Goal: Check status

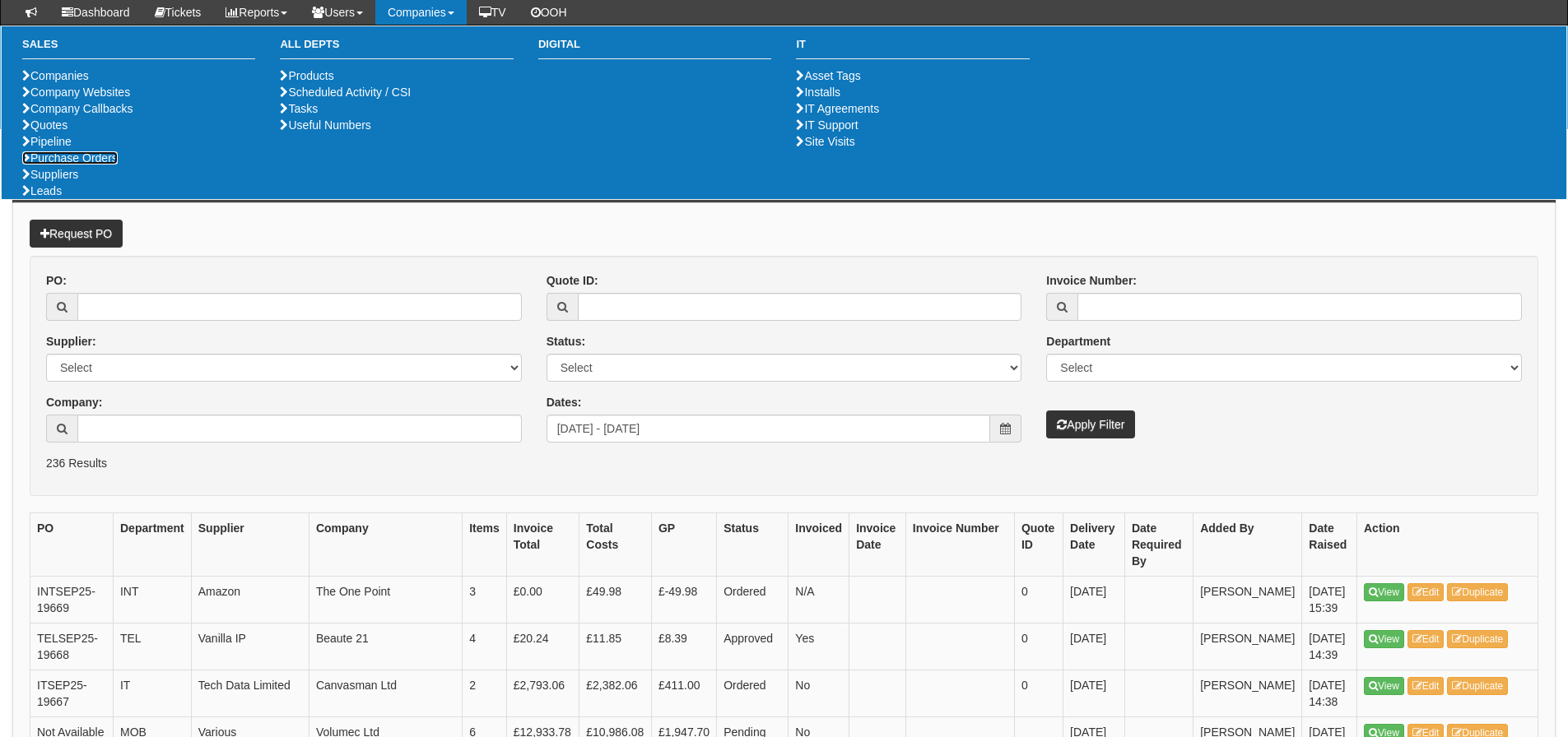
scroll to position [2139, 0]
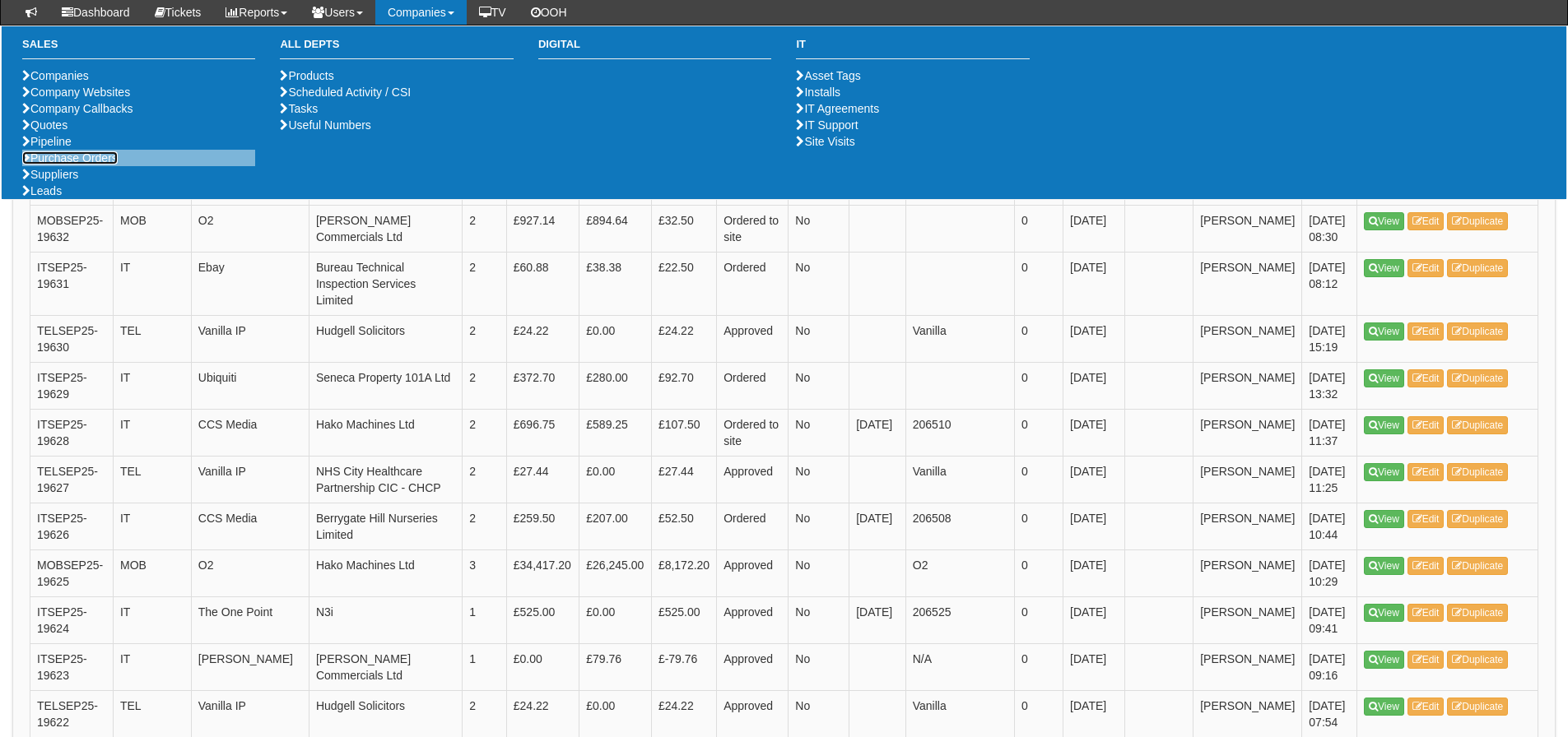
drag, startPoint x: 0, startPoint y: 0, endPoint x: 107, endPoint y: 216, distance: 241.0
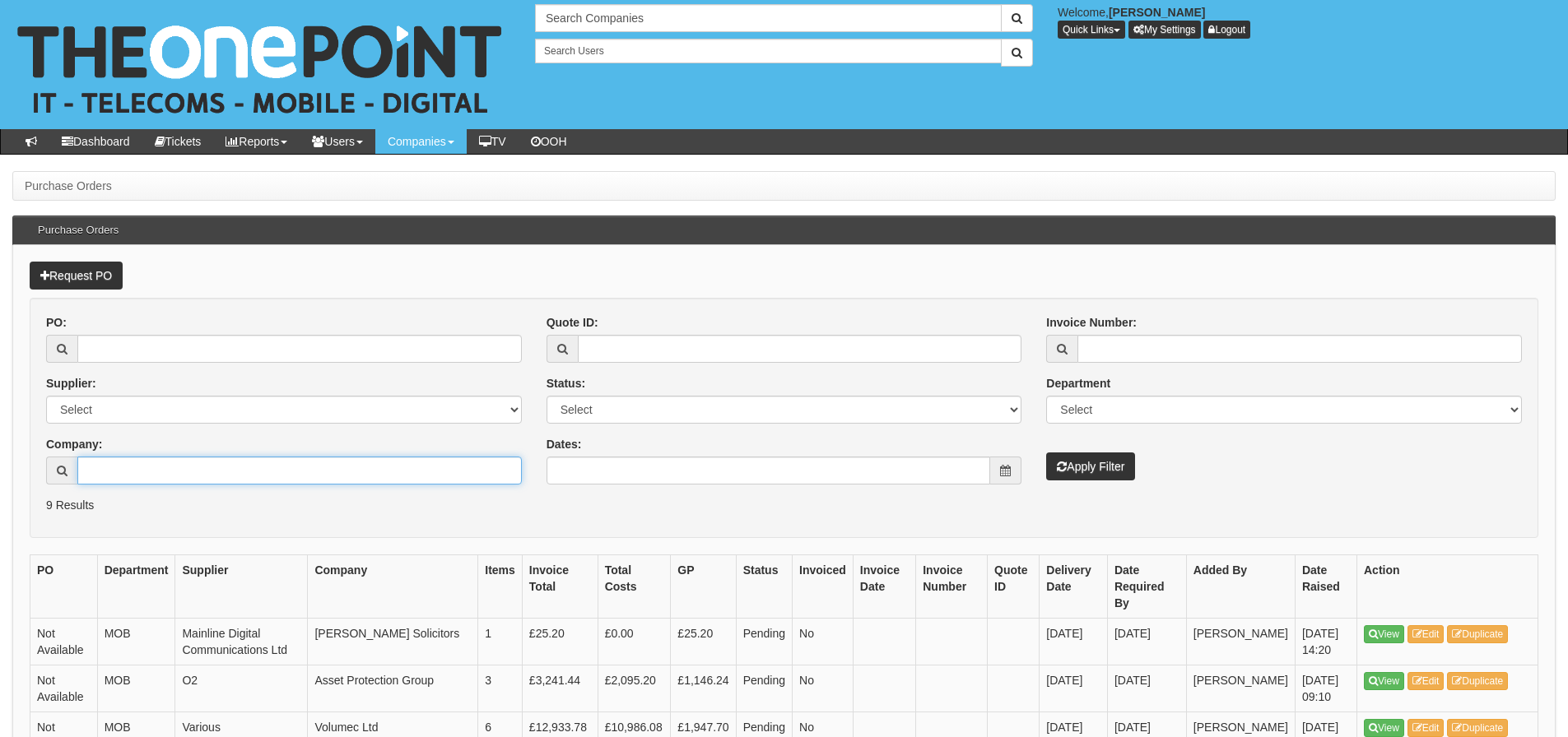
click at [187, 473] on input "Company:" at bounding box center [299, 471] width 444 height 28
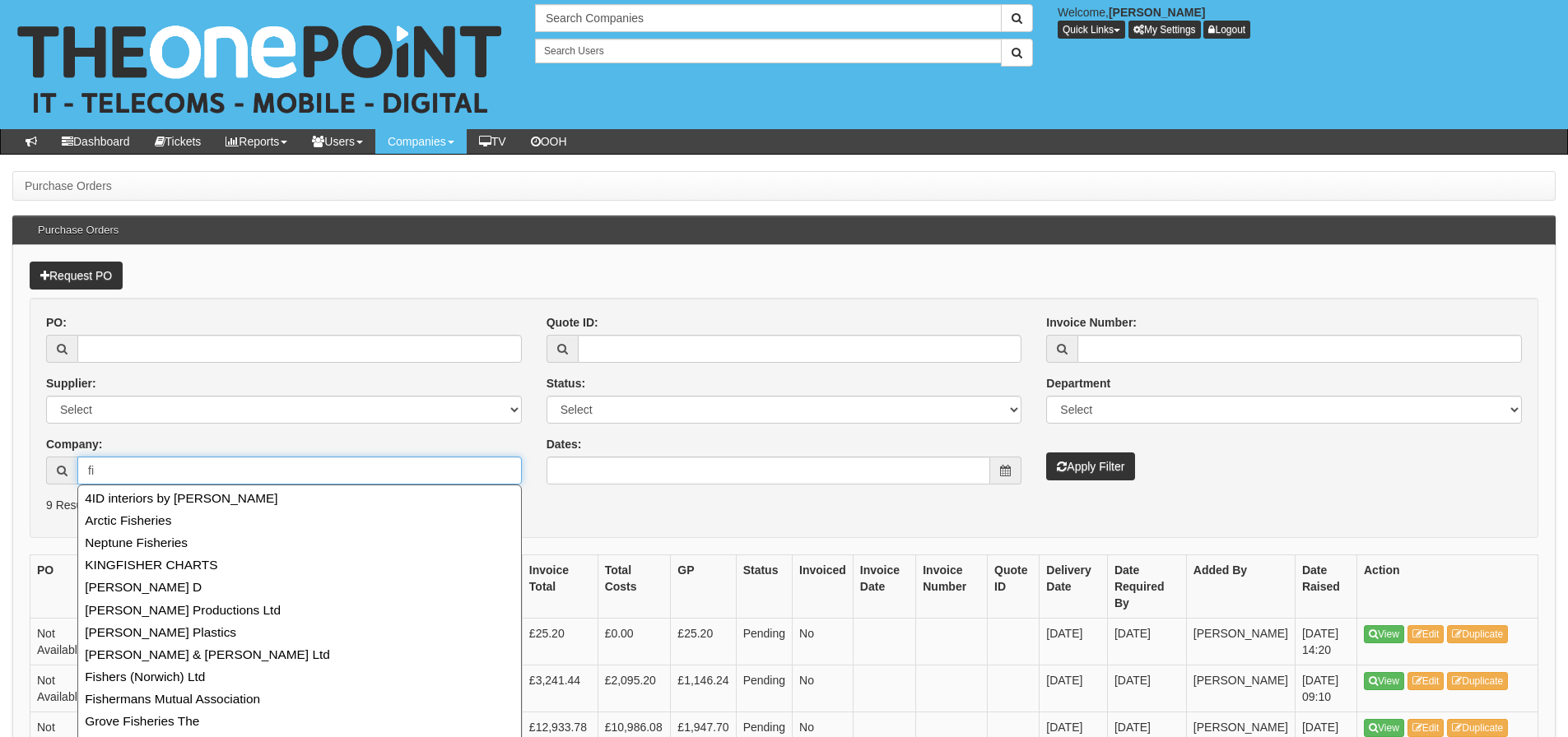
type input "f"
